Goal: Navigation & Orientation: Find specific page/section

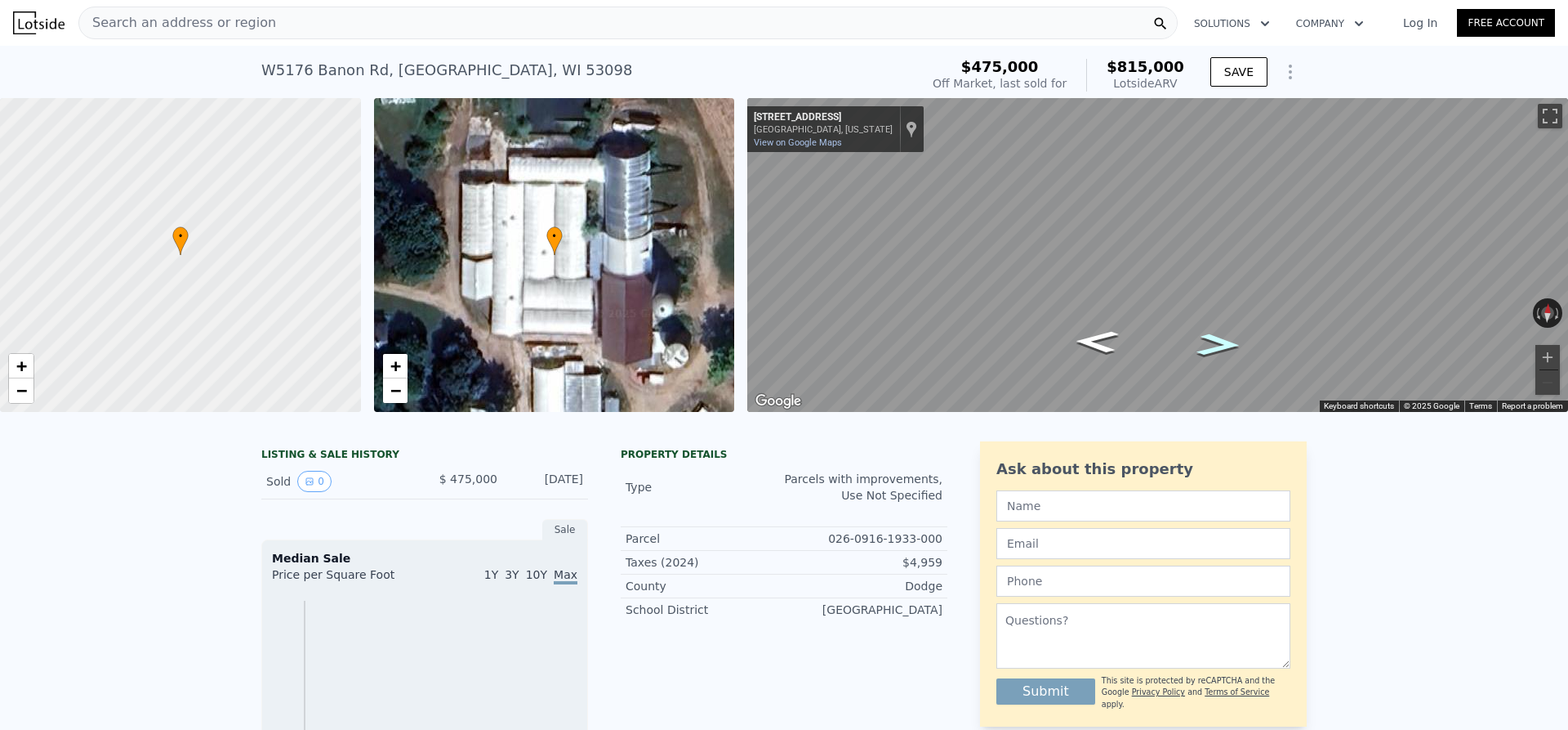
click at [1218, 341] on icon "Go East, Banon Rd" at bounding box center [1219, 345] width 81 height 33
click at [1167, 325] on icon "Go East, Banon Rd" at bounding box center [1178, 328] width 117 height 32
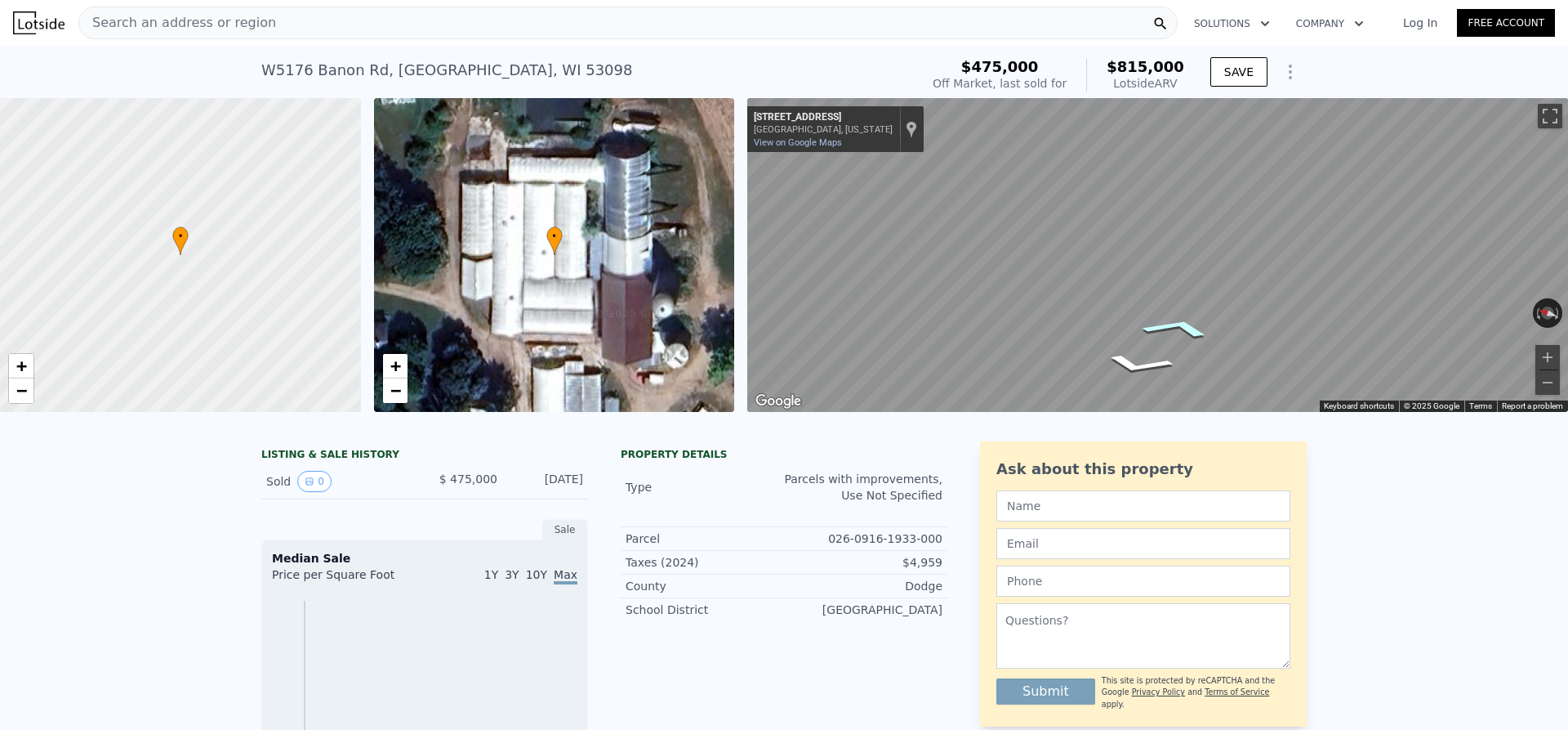
click at [1185, 328] on icon "Go East, Banon Rd" at bounding box center [1178, 328] width 117 height 32
click at [605, 253] on div "• + − • + − ← Move left → Move right ↑ Move up ↓ Move down + Zoom in - Zoom out…" at bounding box center [784, 255] width 1568 height 314
click at [1095, 302] on icon "Go East, Banon Rd" at bounding box center [1097, 311] width 92 height 41
click at [1159, 282] on icon "Go West, Banon Rd" at bounding box center [1167, 278] width 108 height 34
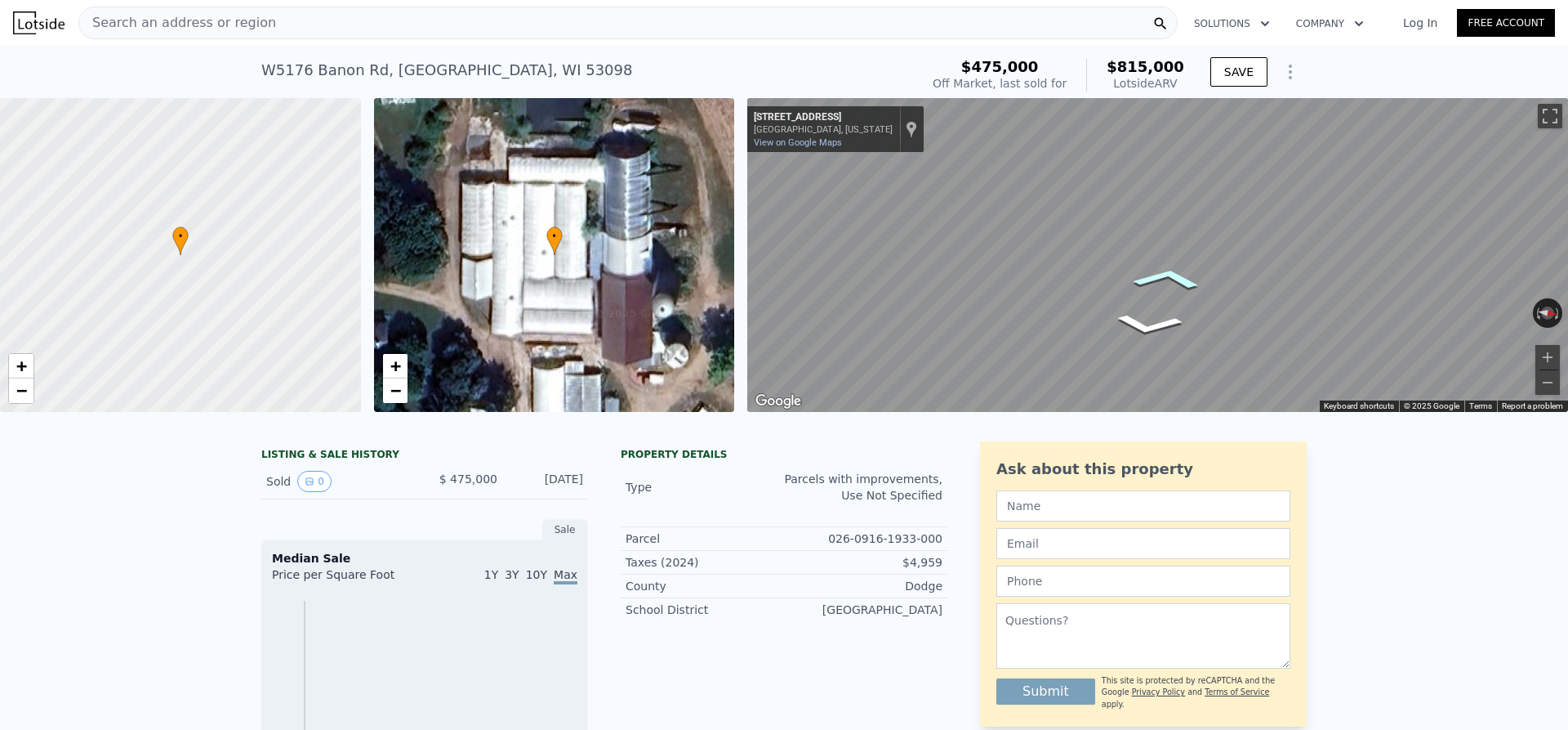
click at [1164, 280] on icon "Go West, Banon Rd" at bounding box center [1167, 278] width 108 height 34
click at [1113, 284] on icon "Go West, Banon Rd" at bounding box center [1122, 281] width 123 height 45
click at [1114, 284] on icon "Go West, Banon Rd" at bounding box center [1122, 281] width 123 height 45
click at [1116, 284] on icon "Go West, Banon Rd" at bounding box center [1122, 281] width 123 height 45
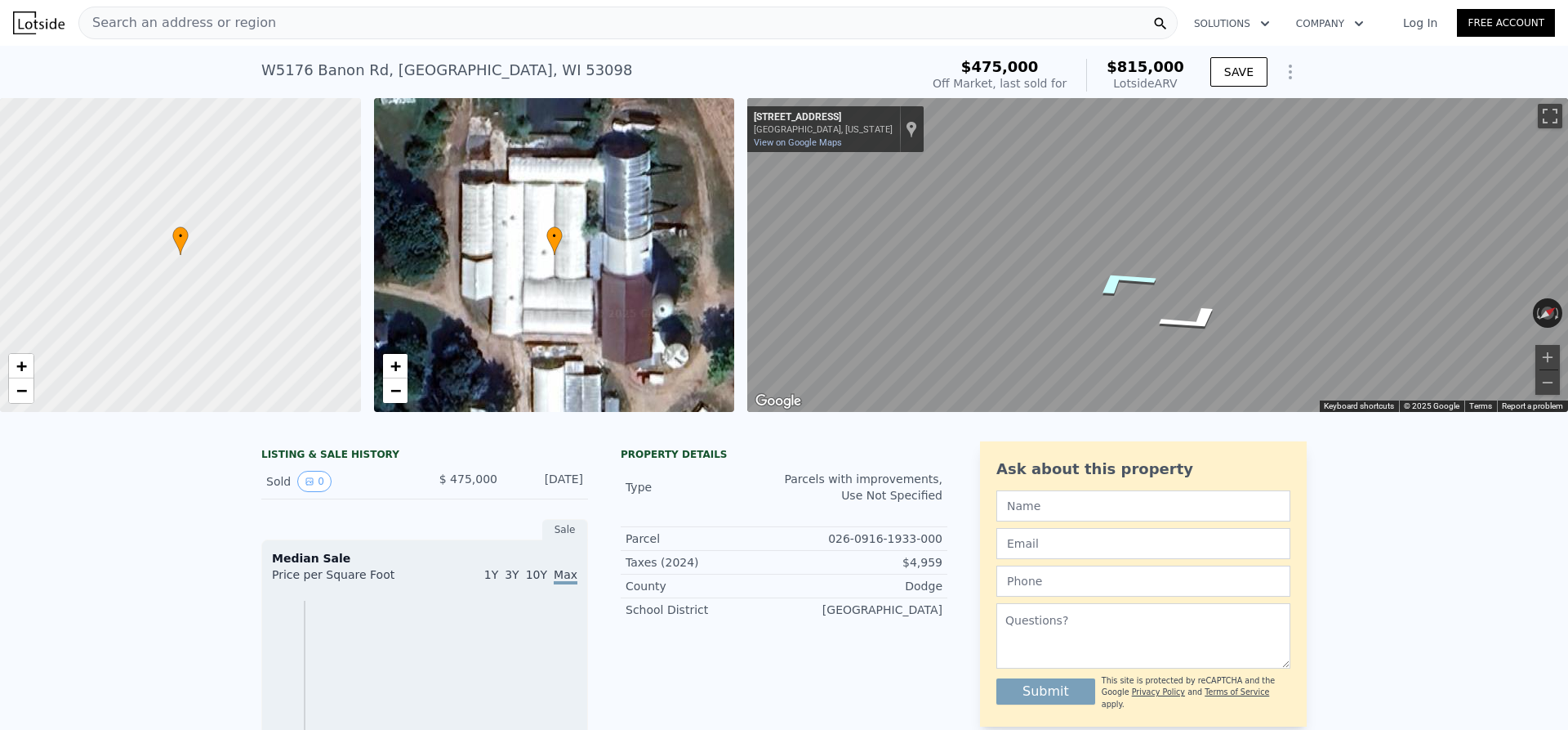
click at [1116, 284] on icon "Go West, Banon Rd" at bounding box center [1122, 281] width 123 height 45
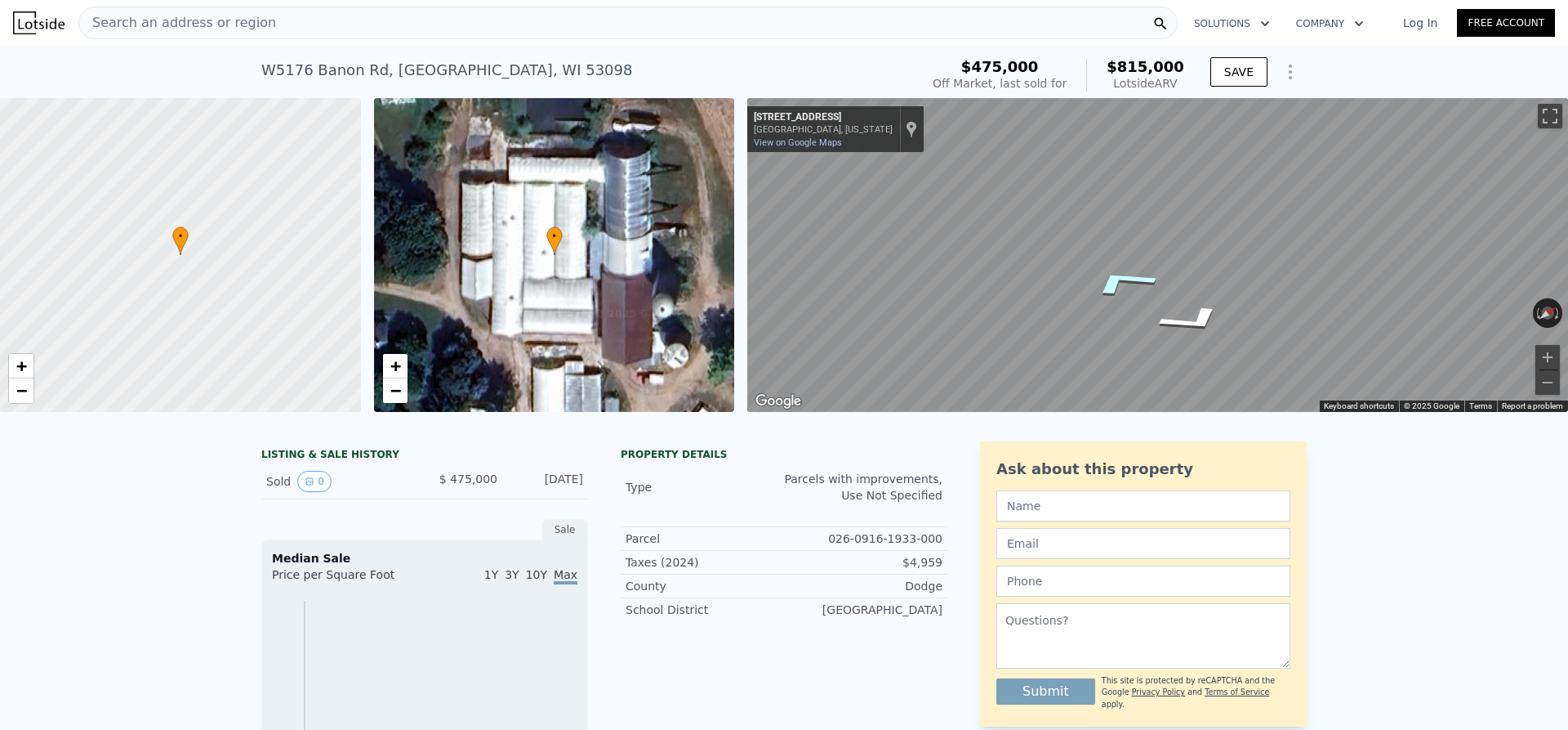
click at [1116, 284] on icon "Go West, Banon Rd" at bounding box center [1122, 281] width 123 height 45
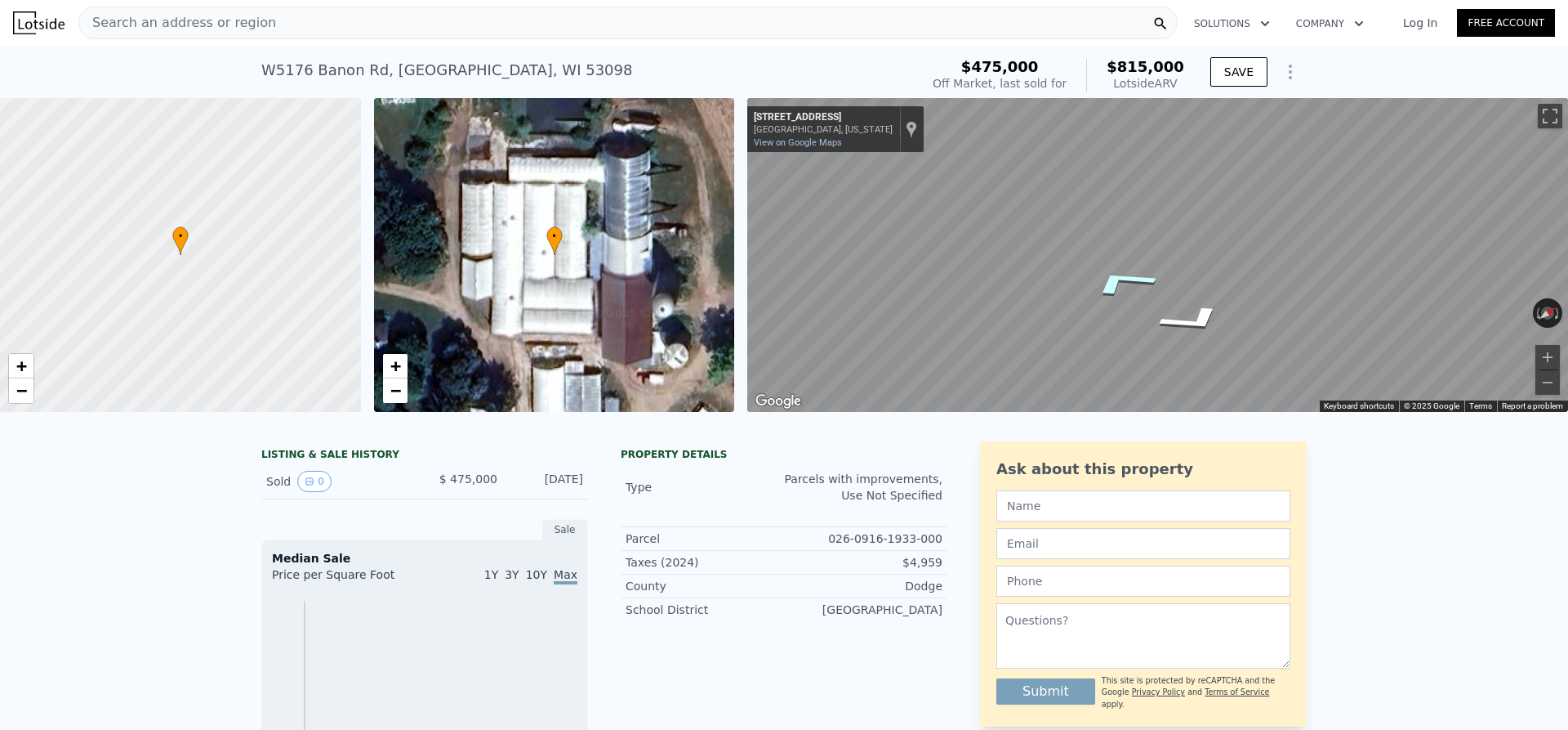
click at [1116, 284] on icon "Go West, Banon Rd" at bounding box center [1122, 281] width 123 height 45
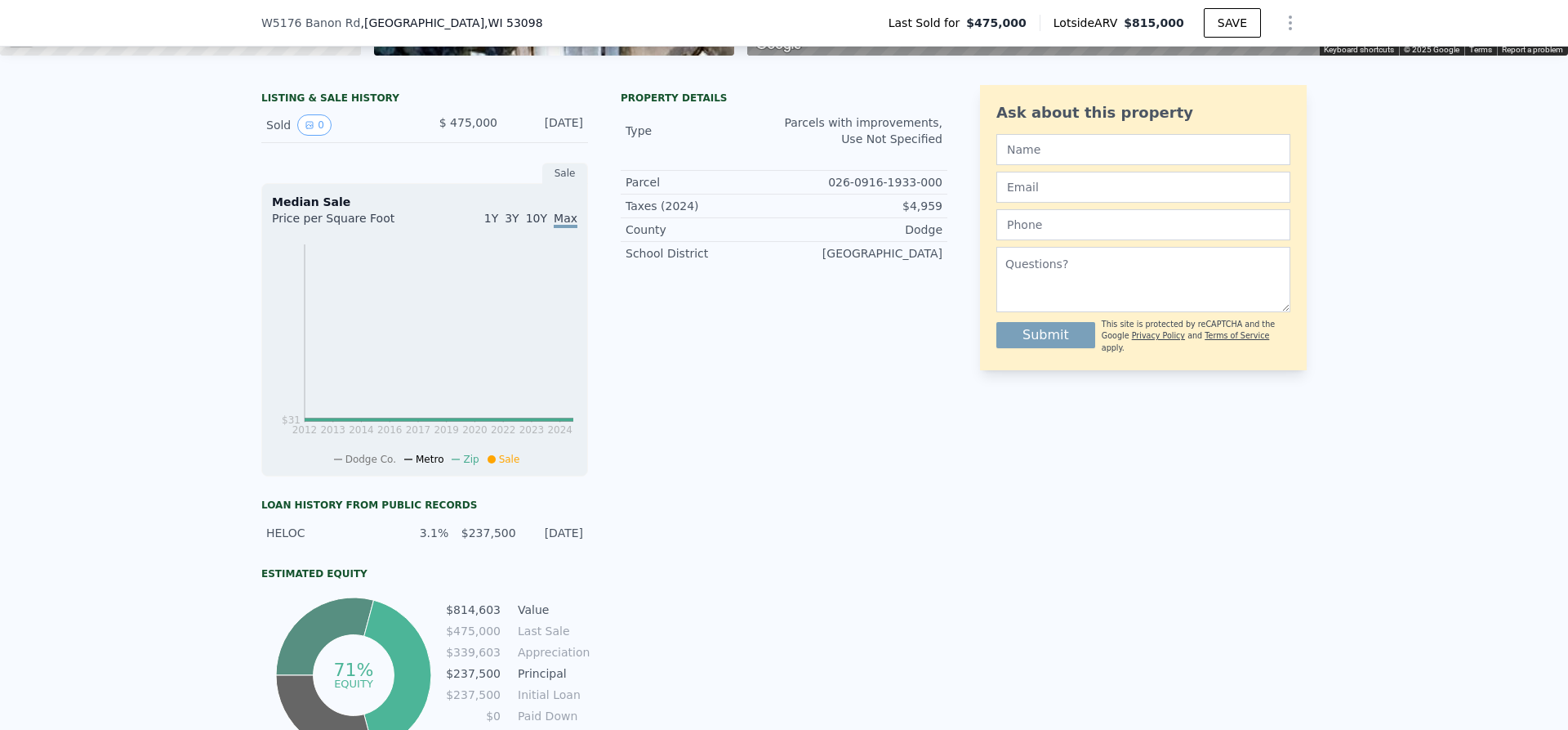
scroll to position [357, 0]
